Goal: Information Seeking & Learning: Learn about a topic

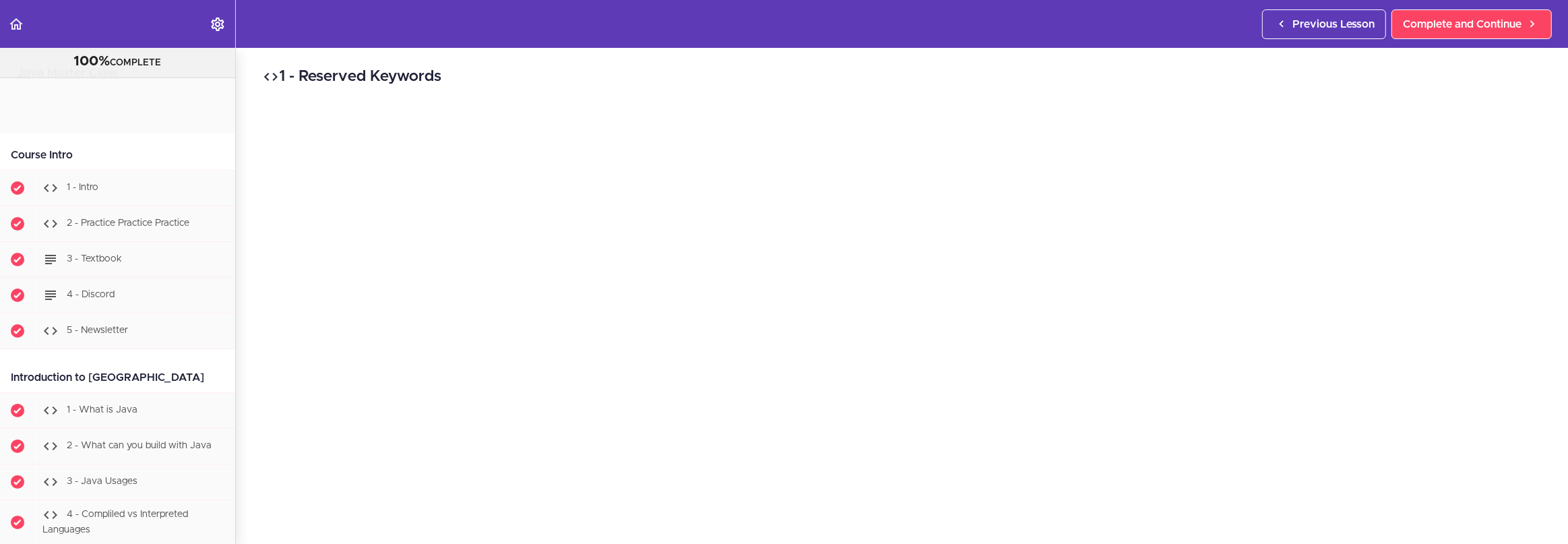
scroll to position [1194, 0]
